Goal: Check status: Check status

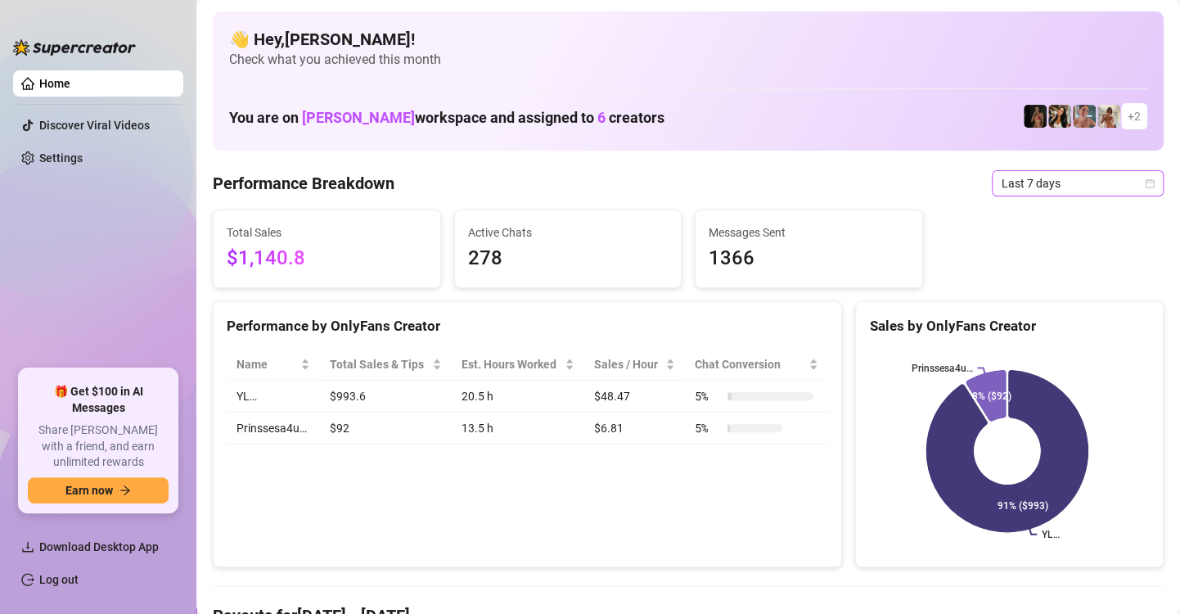
click at [1144, 178] on icon "calendar" at bounding box center [1149, 183] width 10 height 10
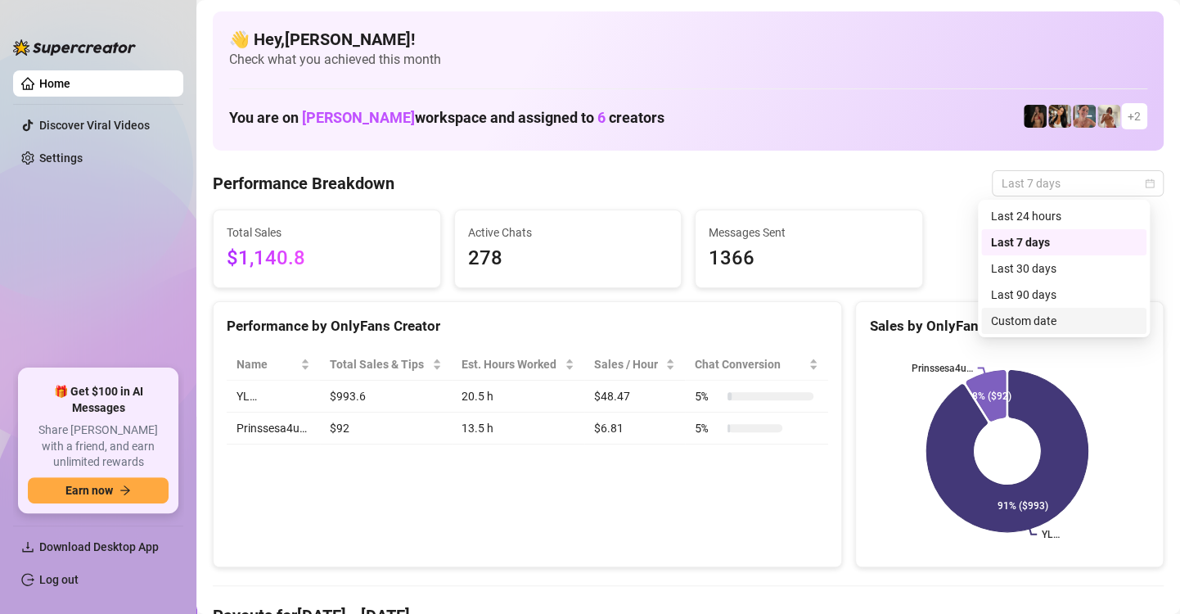
click at [1068, 321] on div "Custom date" at bounding box center [1064, 321] width 146 height 18
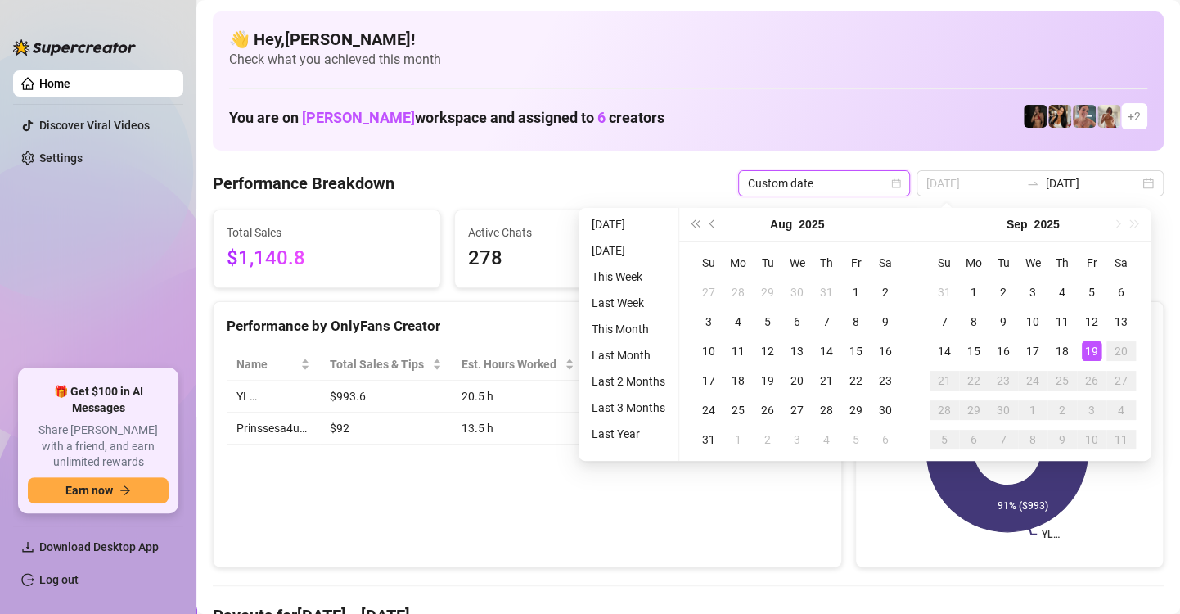
type input "[DATE]"
click at [1092, 353] on div "19" at bounding box center [1091, 351] width 20 height 20
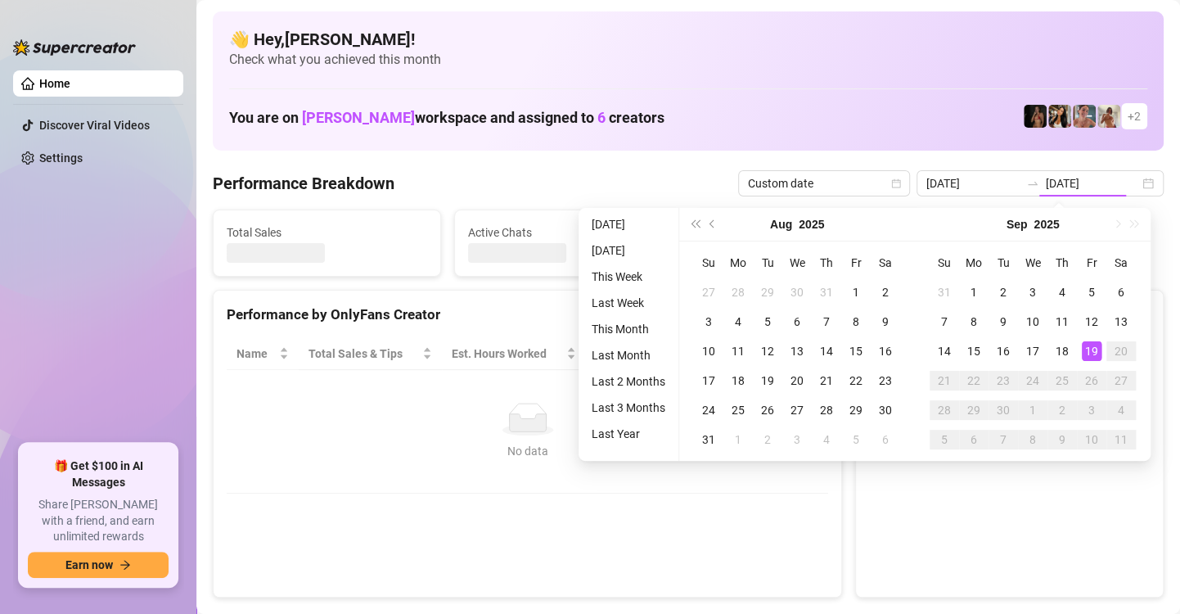
type input "[DATE]"
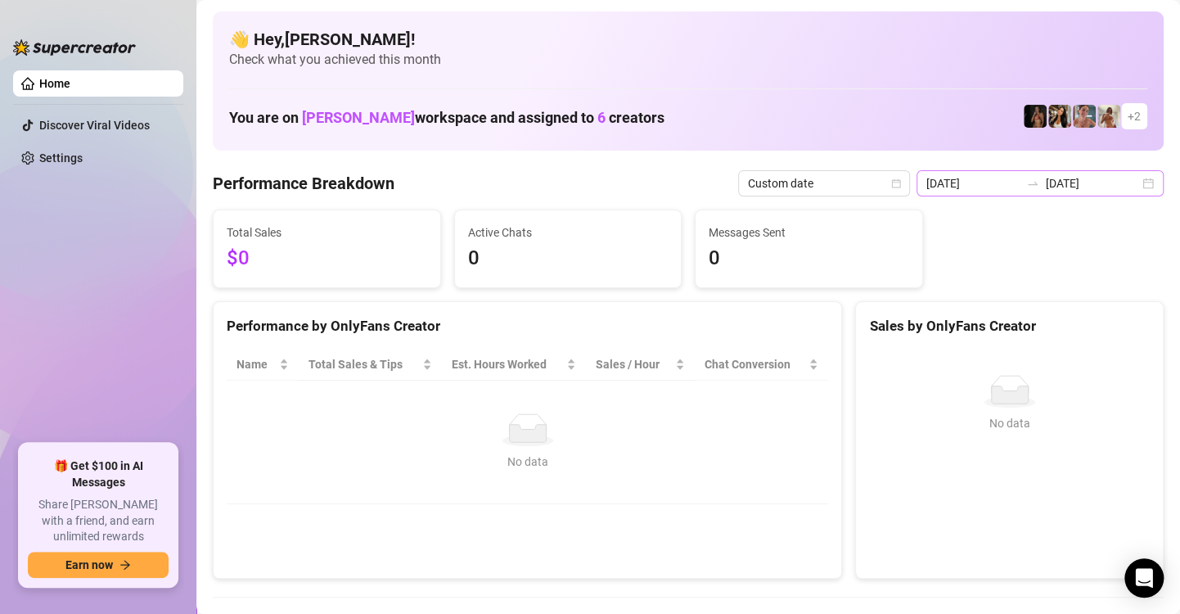
click at [1137, 187] on div "[DATE] [DATE]" at bounding box center [1039, 183] width 247 height 26
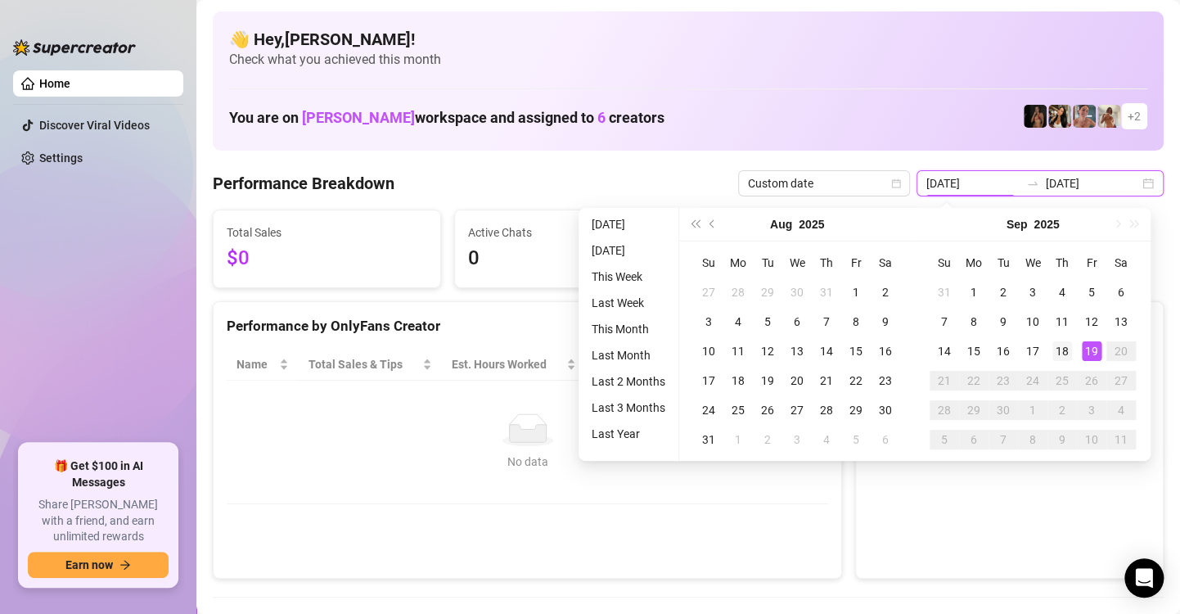
type input "[DATE]"
click at [1065, 351] on div "18" at bounding box center [1062, 351] width 20 height 20
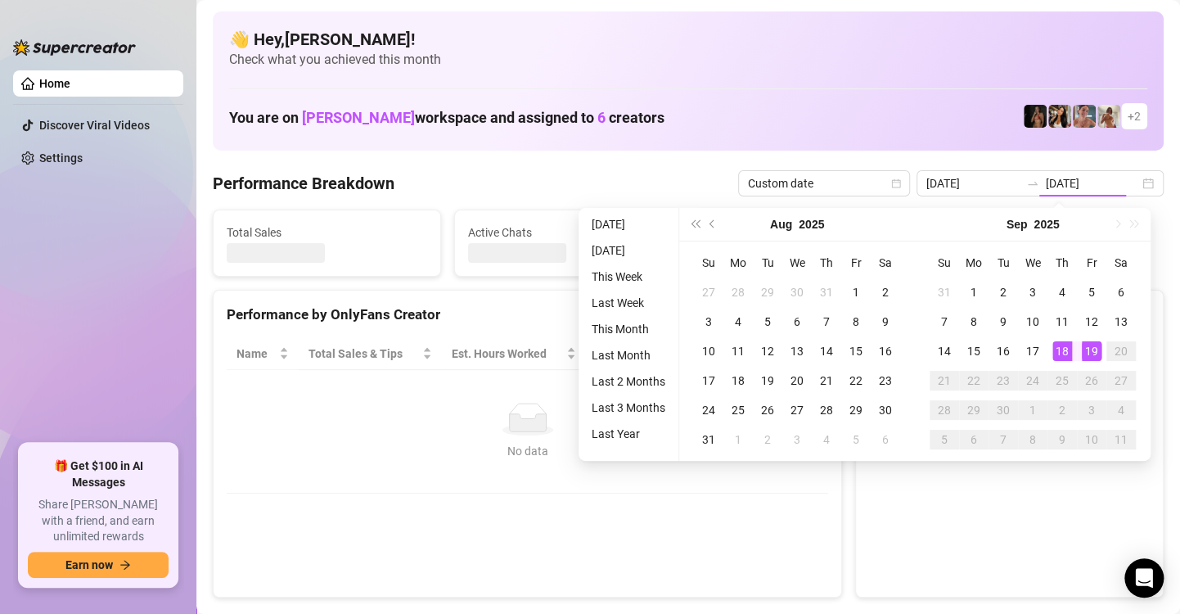
type input "[DATE]"
